Goal: Book appointment/travel/reservation

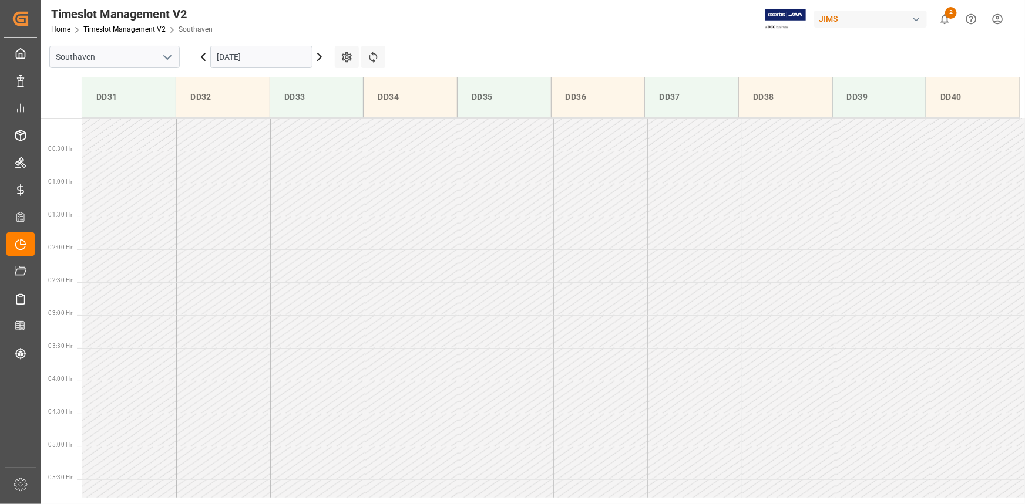
click at [235, 56] on input "01-10-2025" at bounding box center [261, 57] width 102 height 22
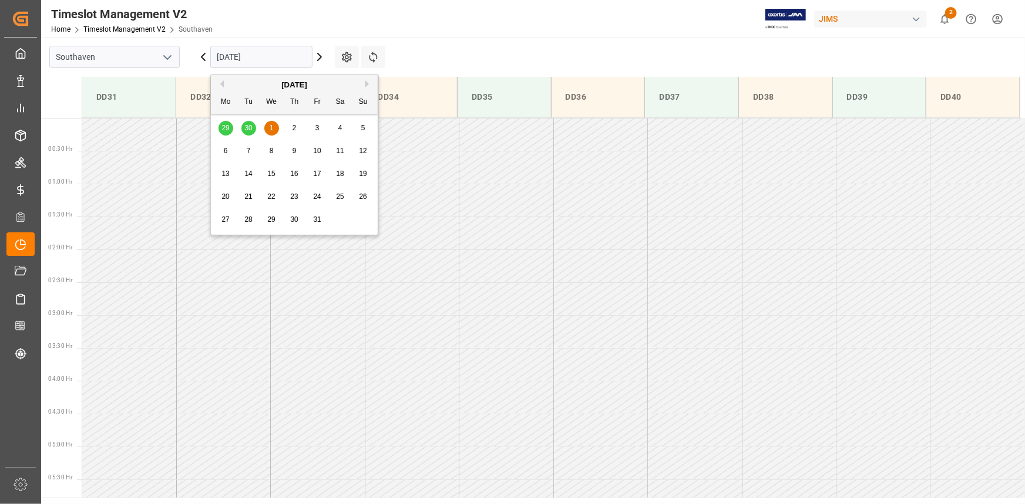
click at [227, 129] on div "29 30 1 2 3 4 5" at bounding box center [294, 128] width 160 height 23
click at [224, 129] on div "29 30 1 2 3 4 5" at bounding box center [294, 128] width 160 height 23
click at [227, 131] on div "29 30 1 2 3 4 5" at bounding box center [294, 128] width 160 height 23
click at [244, 129] on div "29 30 1 2 3 4 5" at bounding box center [294, 128] width 160 height 23
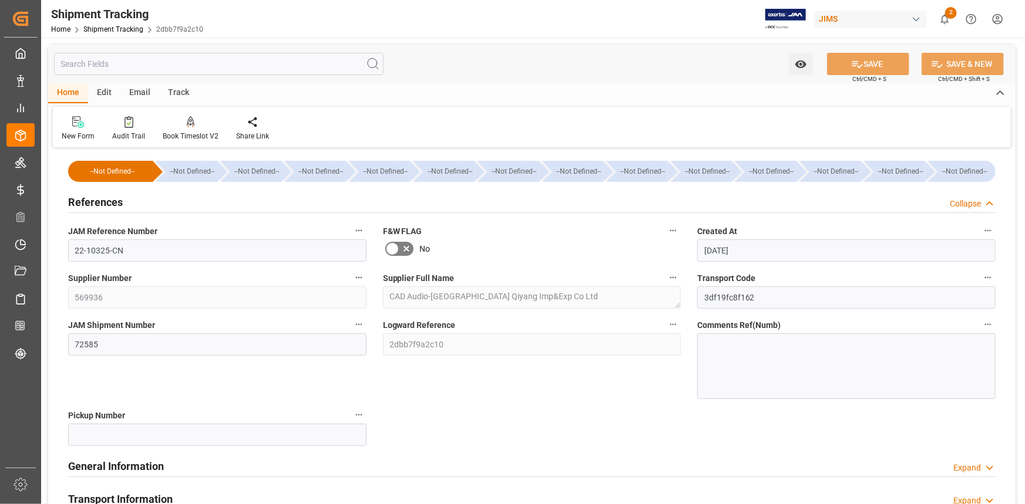
scroll to position [213, 0]
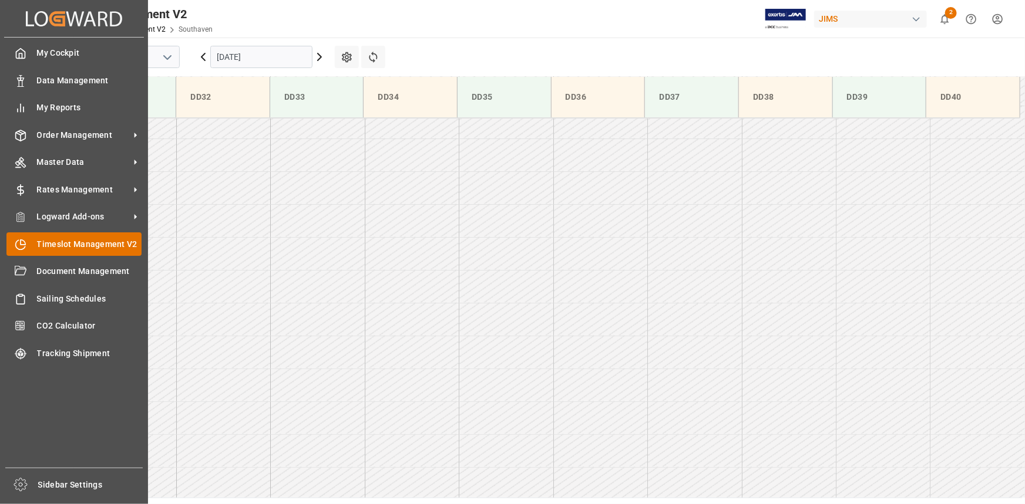
scroll to position [979, 0]
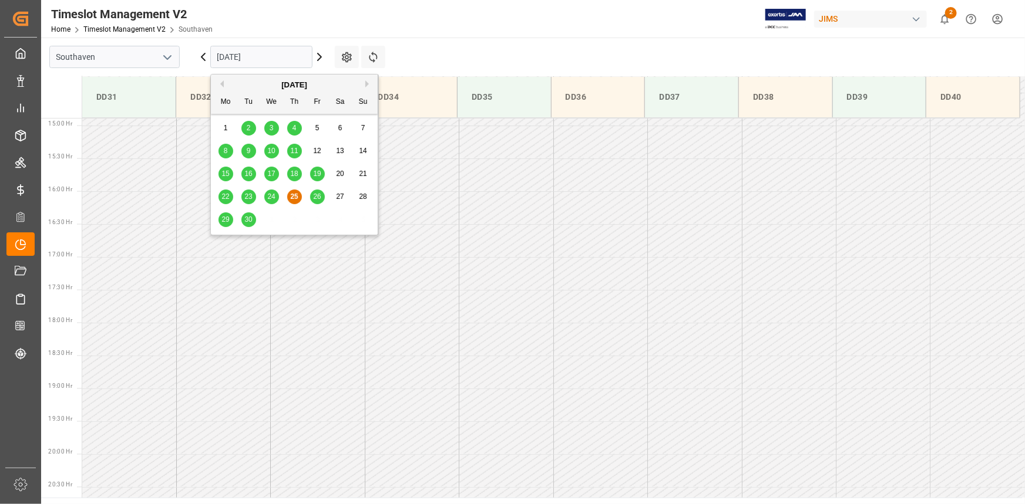
click at [279, 59] on input "[DATE]" at bounding box center [261, 57] width 102 height 22
click at [223, 219] on span "29" at bounding box center [225, 220] width 8 height 8
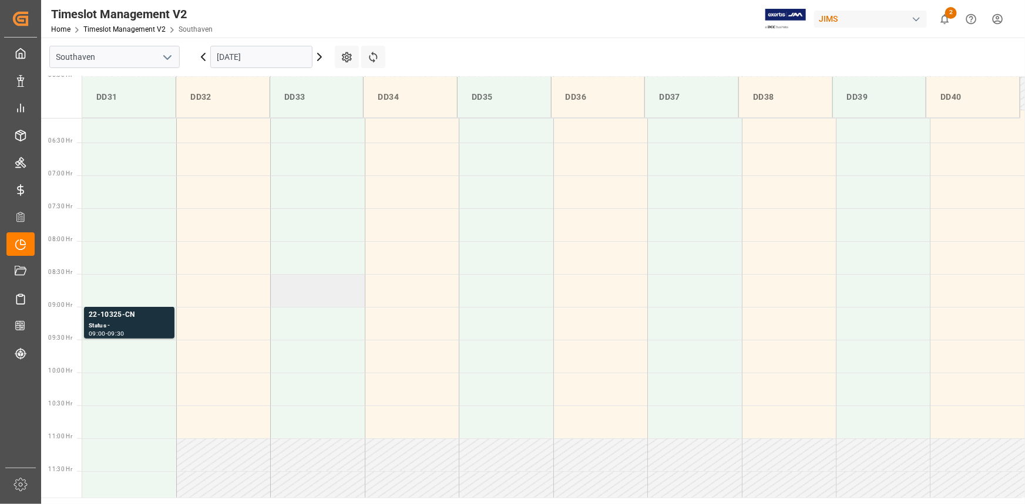
scroll to position [338, 0]
